Goal: Information Seeking & Learning: Learn about a topic

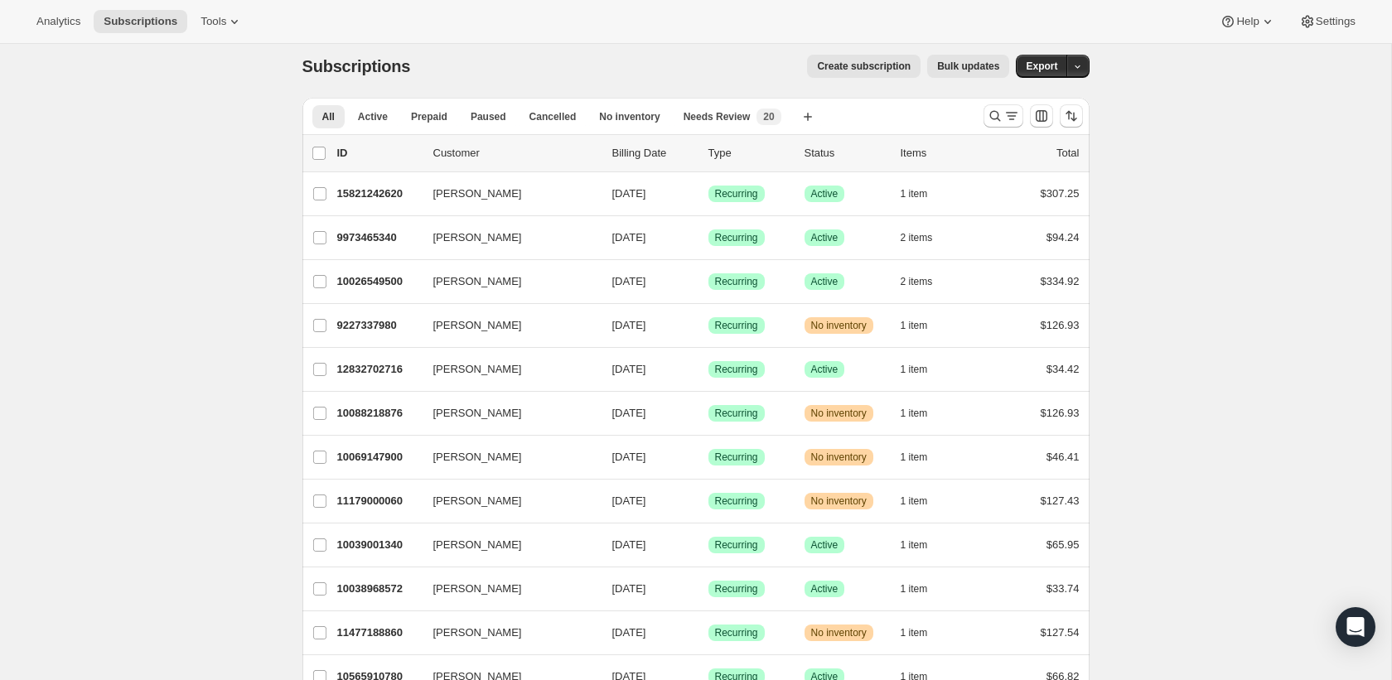
scroll to position [11, 0]
click at [225, 23] on span "Tools" at bounding box center [213, 21] width 26 height 13
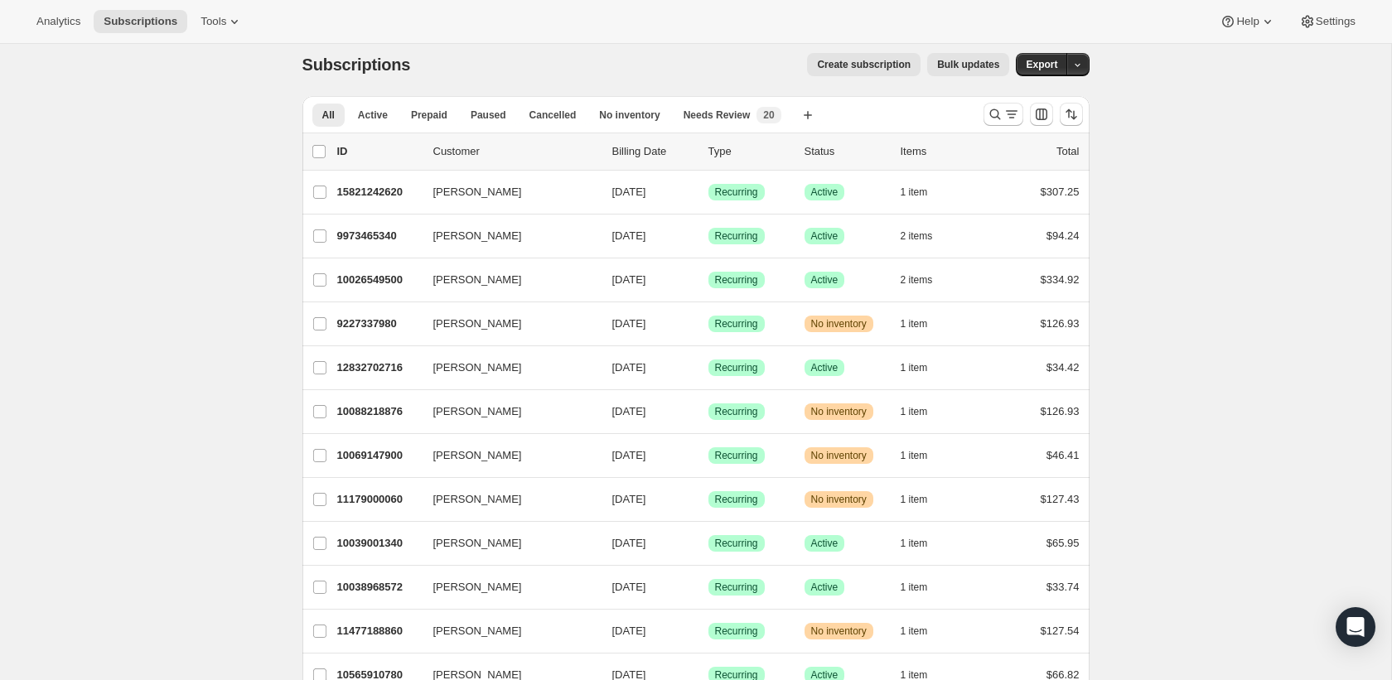
click at [62, 17] on span "Analytics" at bounding box center [58, 21] width 44 height 13
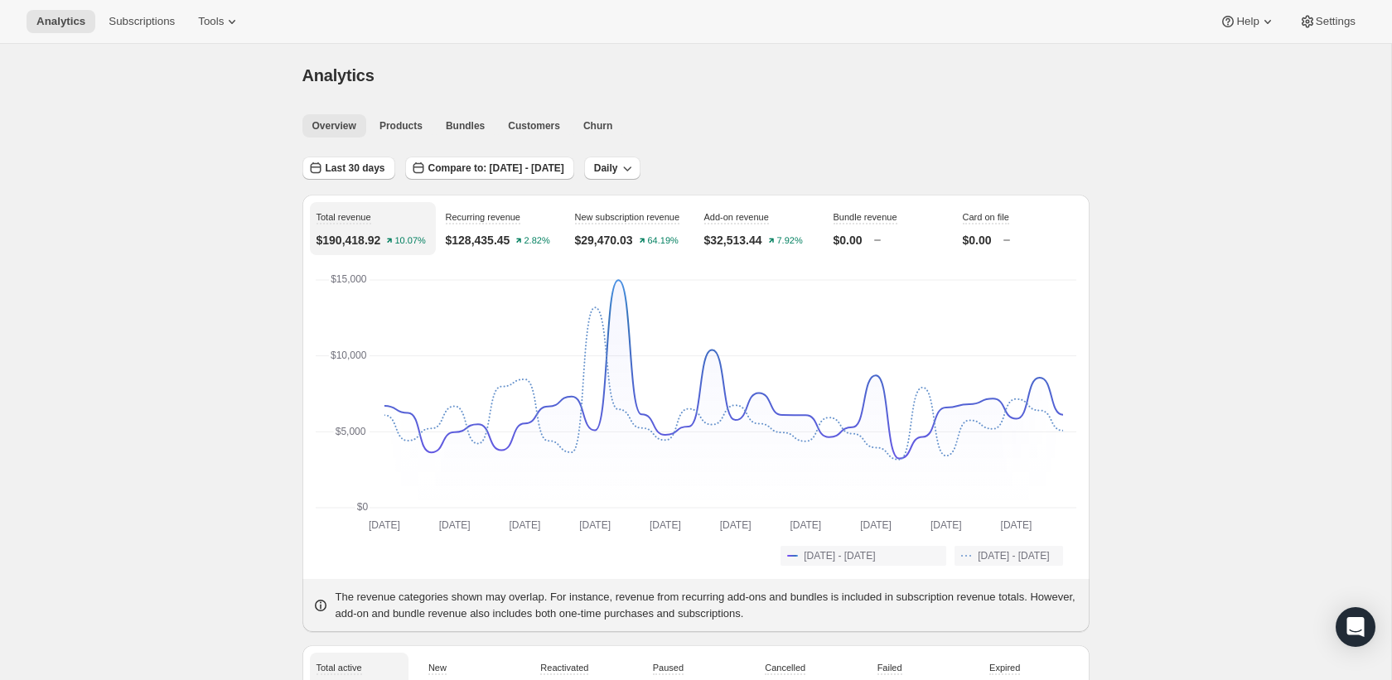
click at [412, 125] on span "Products" at bounding box center [400, 125] width 43 height 13
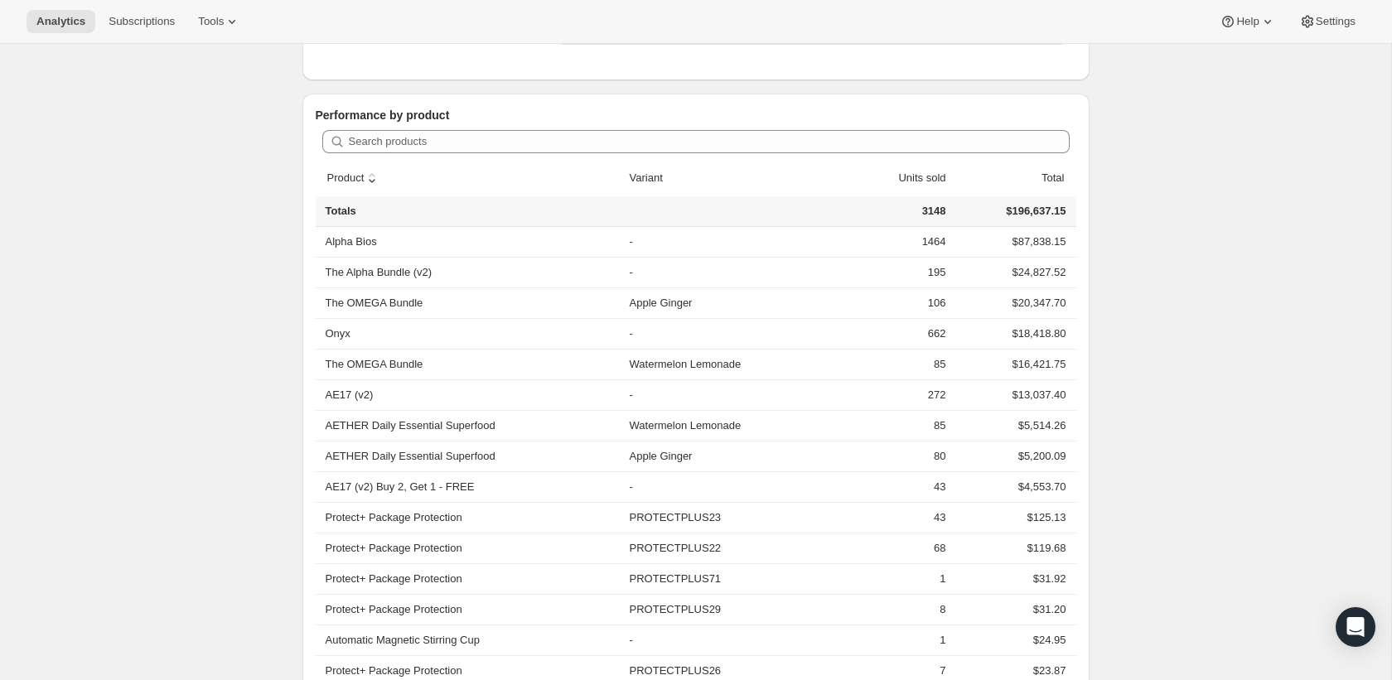
scroll to position [421, 0]
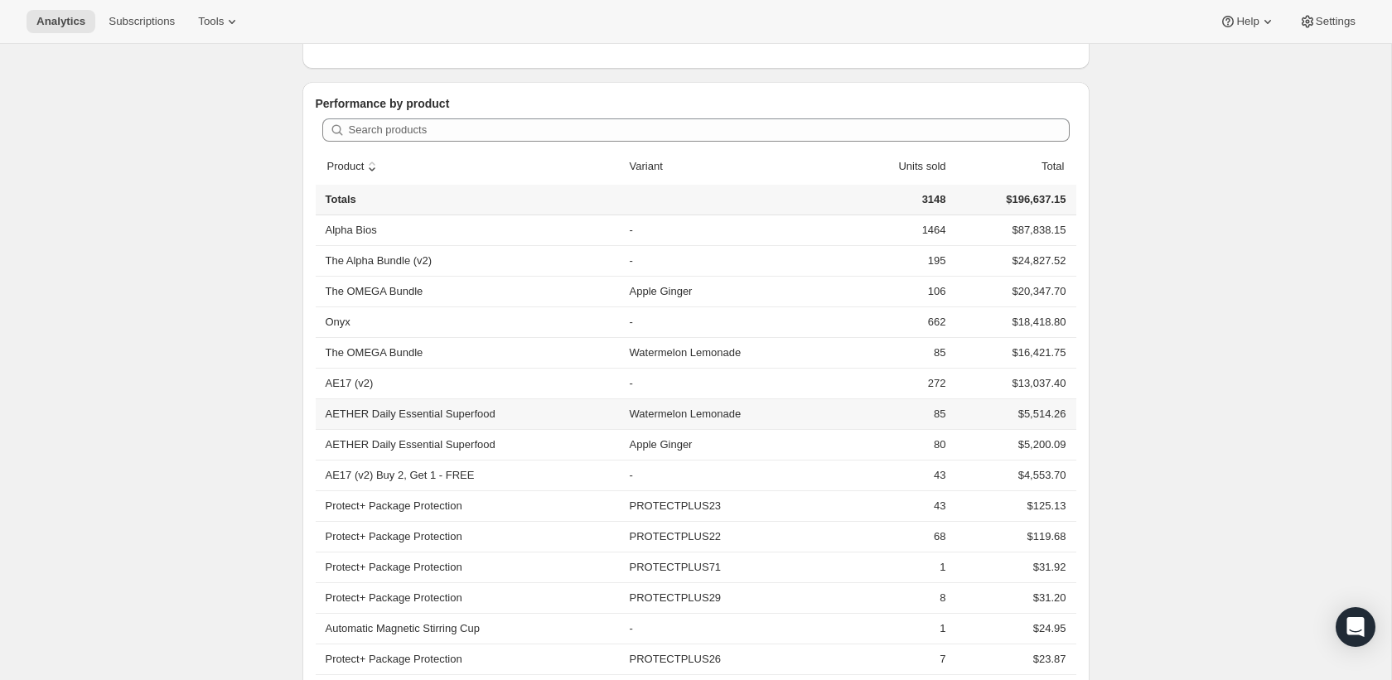
click at [322, 419] on th "AETHER Daily Essential Superfood" at bounding box center [470, 413] width 309 height 31
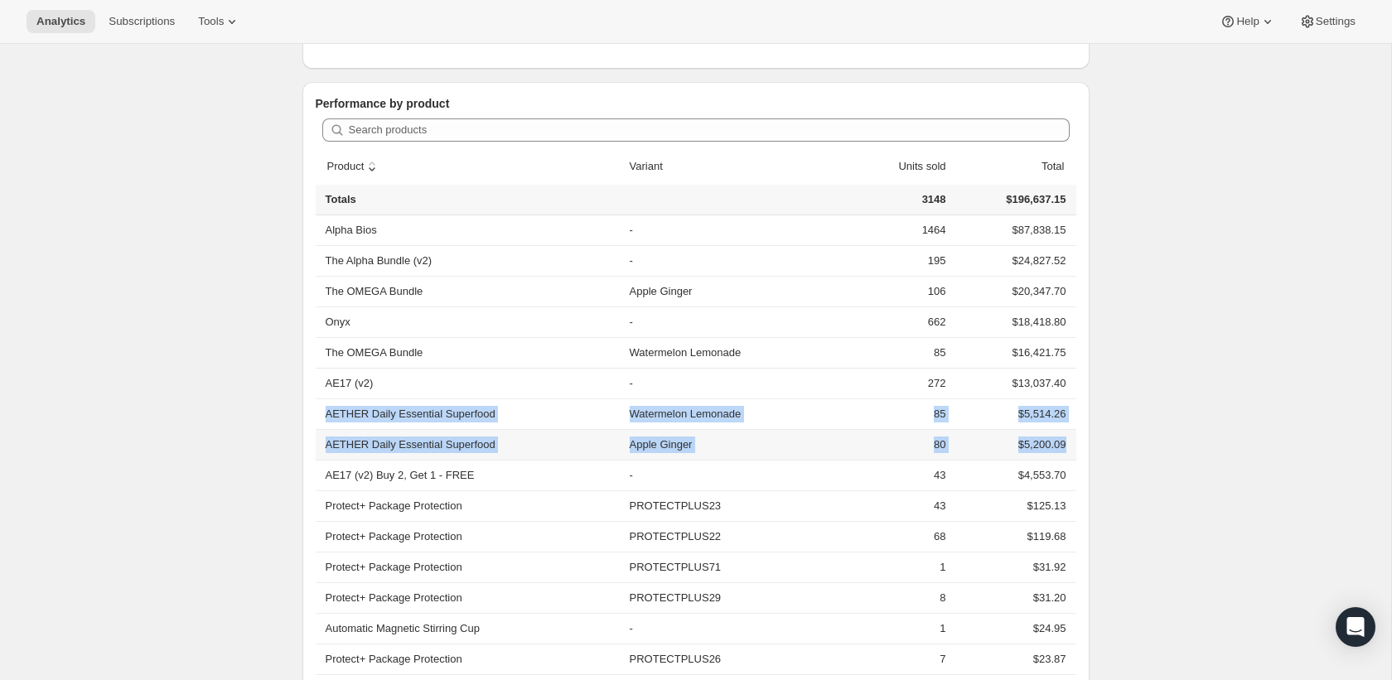
drag, startPoint x: 0, startPoint y: 0, endPoint x: 1069, endPoint y: 442, distance: 1156.4
click at [1069, 442] on tbody "Alpha Bios - 1464 $87,838.15 The Alpha Bundle (v2) - 195 $24,827.52 The OMEGA B…" at bounding box center [696, 689] width 761 height 949
